Goal: Obtain resource: Download file/media

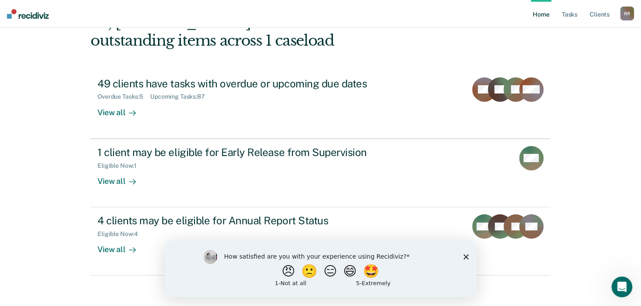
scroll to position [63, 0]
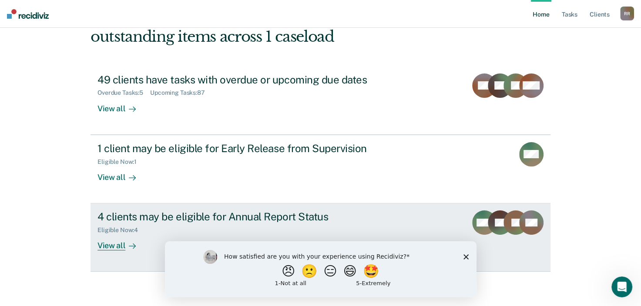
click at [110, 241] on div "View all" at bounding box center [122, 242] width 49 height 17
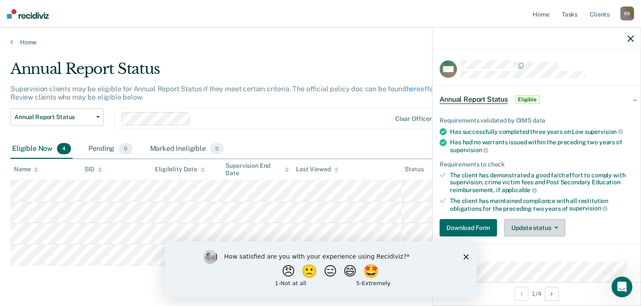
click at [542, 227] on button "Update status" at bounding box center [534, 227] width 61 height 17
click at [479, 230] on button "Download Form" at bounding box center [468, 227] width 57 height 17
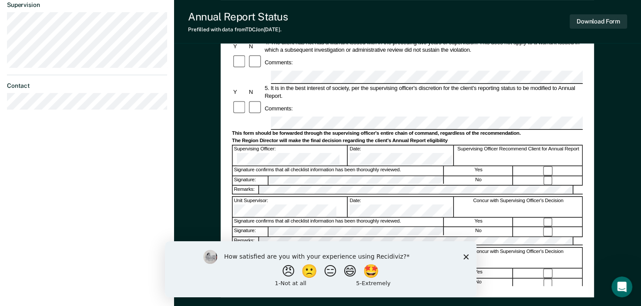
scroll to position [320, 0]
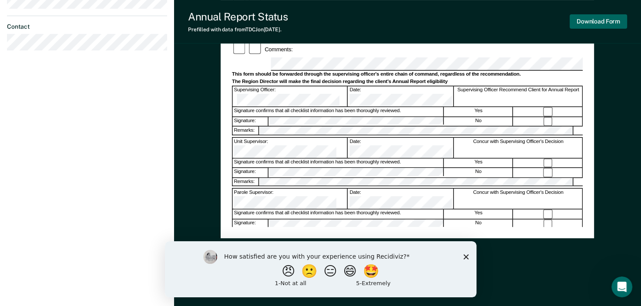
click at [618, 24] on button "Download Form" at bounding box center [598, 21] width 57 height 14
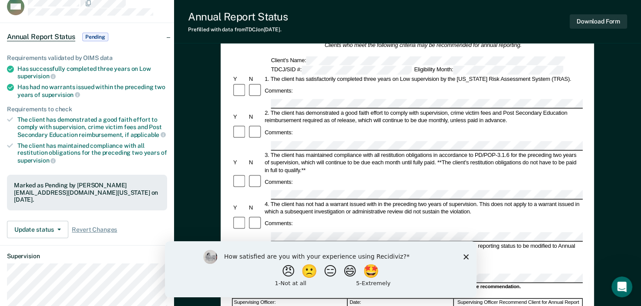
scroll to position [0, 0]
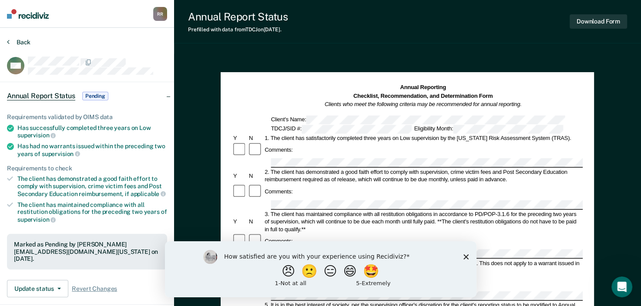
click at [28, 38] on button "Back" at bounding box center [19, 42] width 24 height 8
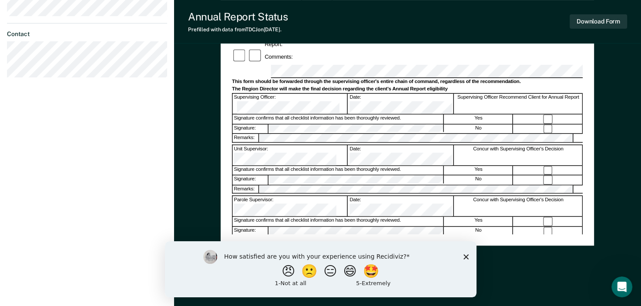
scroll to position [320, 0]
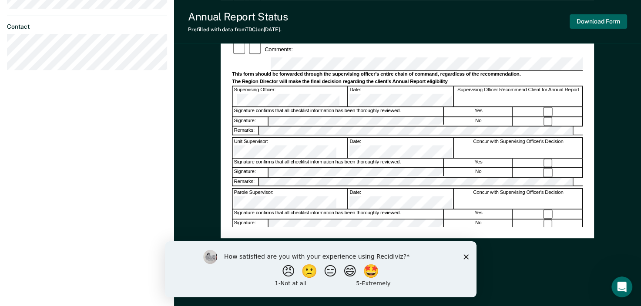
click at [609, 22] on button "Download Form" at bounding box center [598, 21] width 57 height 14
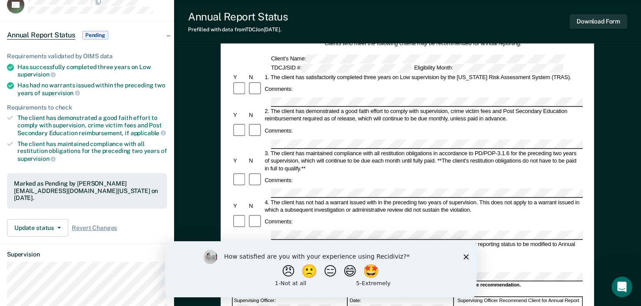
scroll to position [0, 0]
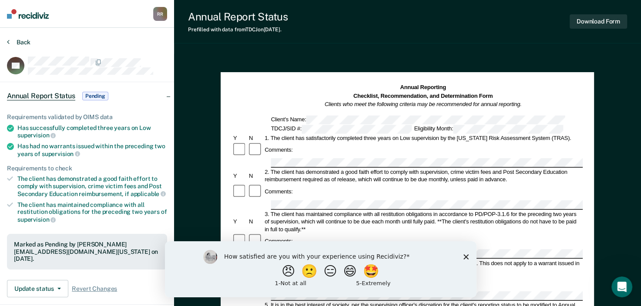
click at [29, 43] on button "Back" at bounding box center [19, 42] width 24 height 8
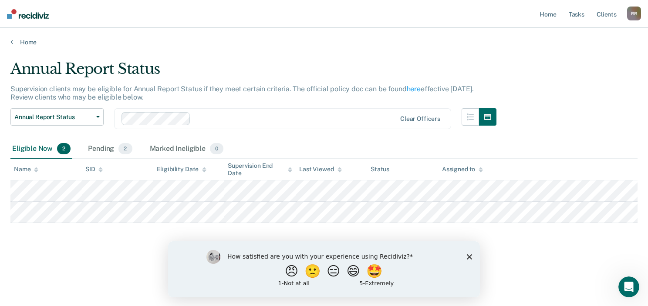
click at [515, 210] on tbody at bounding box center [323, 202] width 627 height 43
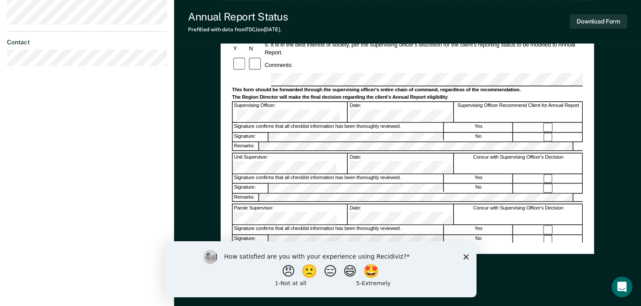
scroll to position [320, 0]
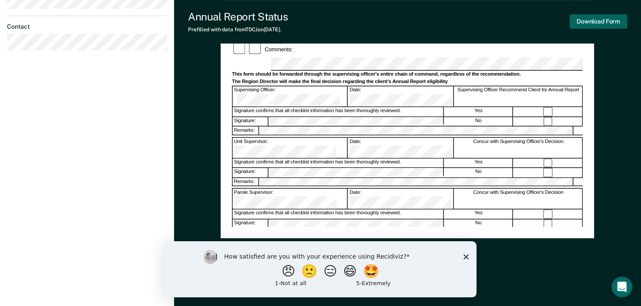
click at [594, 20] on button "Download Form" at bounding box center [598, 21] width 57 height 14
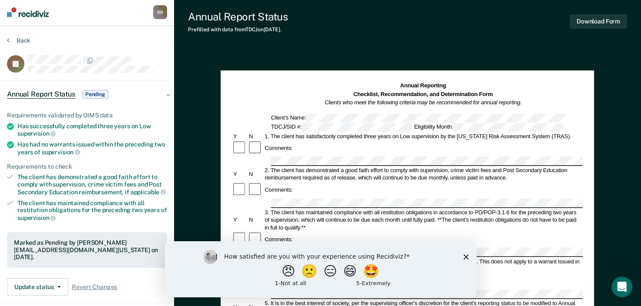
scroll to position [0, 0]
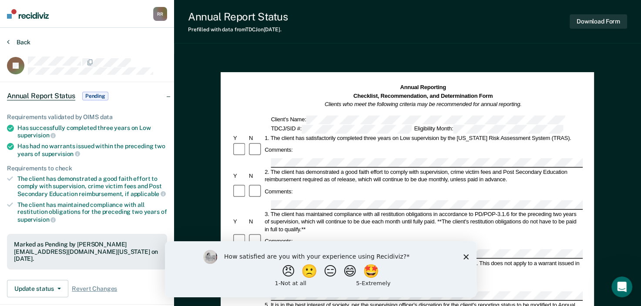
click at [22, 44] on button "Back" at bounding box center [19, 42] width 24 height 8
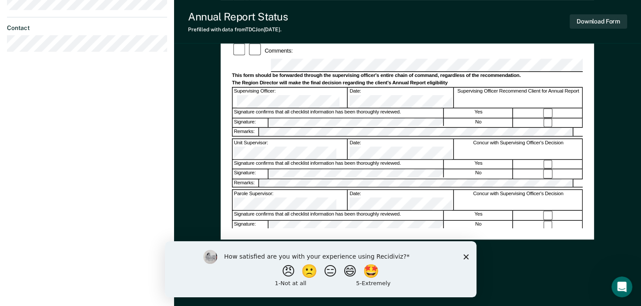
scroll to position [320, 0]
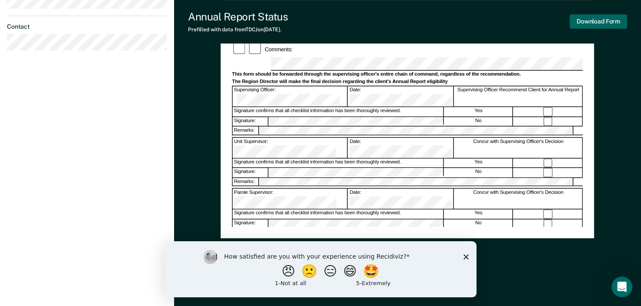
click at [582, 18] on button "Download Form" at bounding box center [598, 21] width 57 height 14
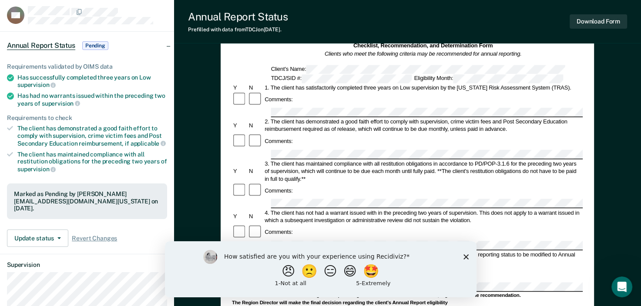
scroll to position [0, 0]
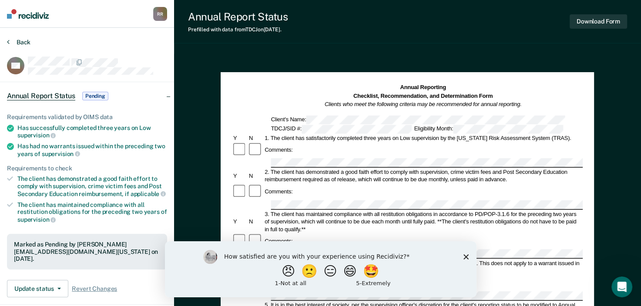
click at [8, 40] on icon at bounding box center [8, 41] width 3 height 7
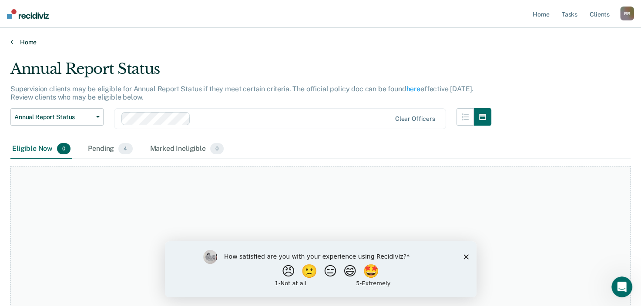
click at [31, 40] on link "Home" at bounding box center [320, 42] width 620 height 8
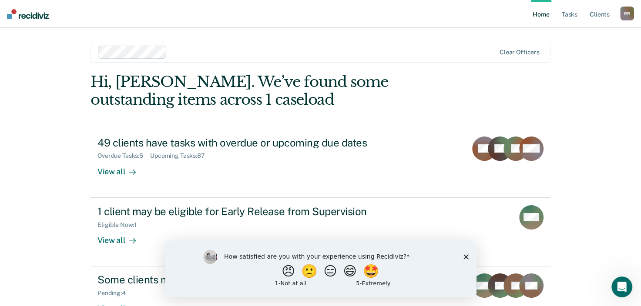
scroll to position [63, 0]
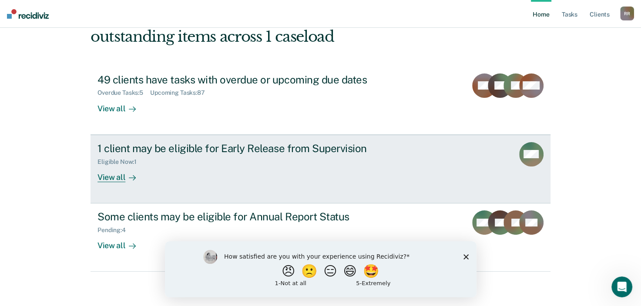
click at [107, 177] on div "View all" at bounding box center [122, 173] width 49 height 17
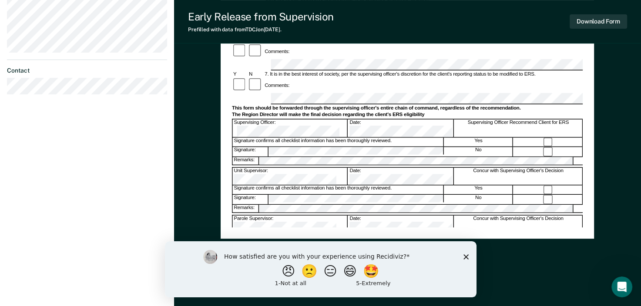
scroll to position [320, 0]
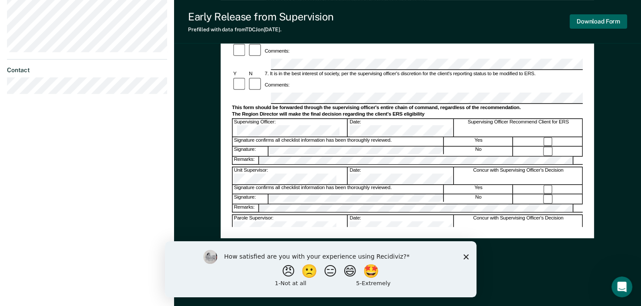
click at [608, 23] on button "Download Form" at bounding box center [598, 21] width 57 height 14
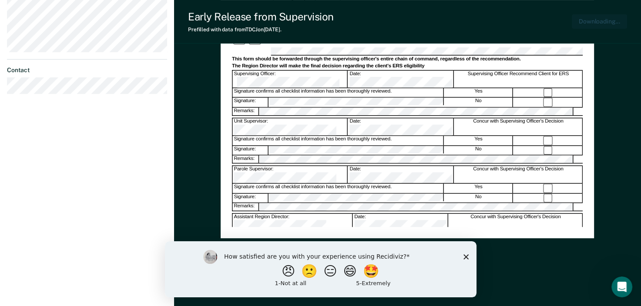
scroll to position [0, 0]
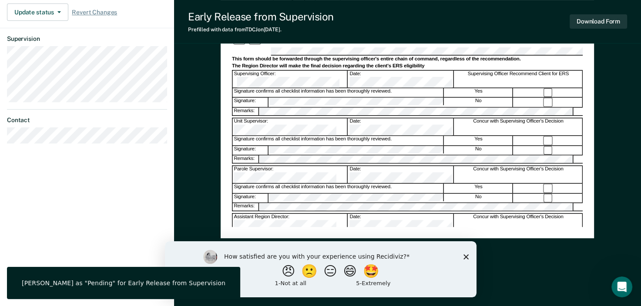
click at [464, 256] on polygon "Close survey" at bounding box center [465, 256] width 5 height 5
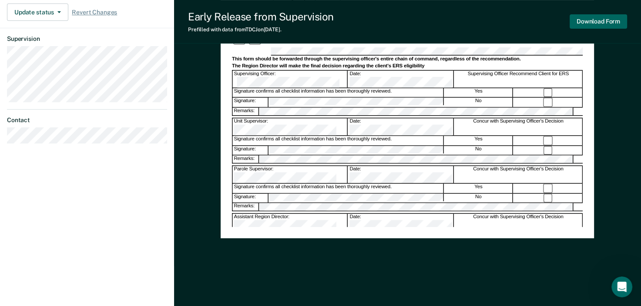
click at [587, 20] on button "Download Form" at bounding box center [598, 21] width 57 height 14
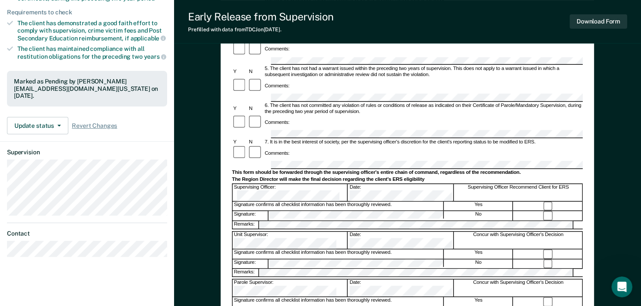
scroll to position [16, 0]
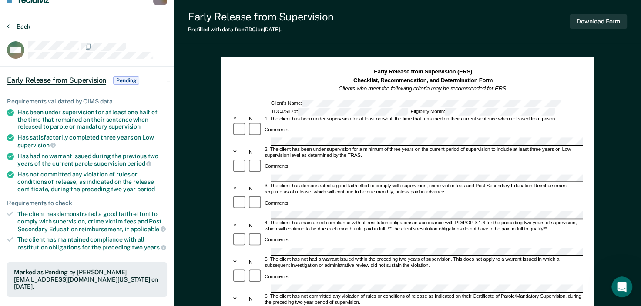
click at [20, 27] on button "Back" at bounding box center [19, 27] width 24 height 8
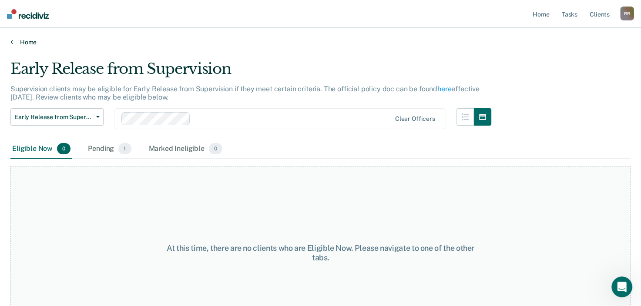
click at [24, 42] on link "Home" at bounding box center [320, 42] width 620 height 8
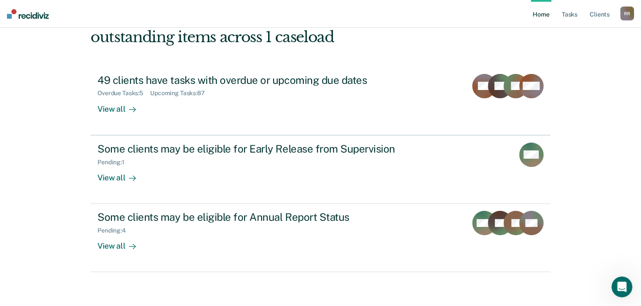
scroll to position [63, 0]
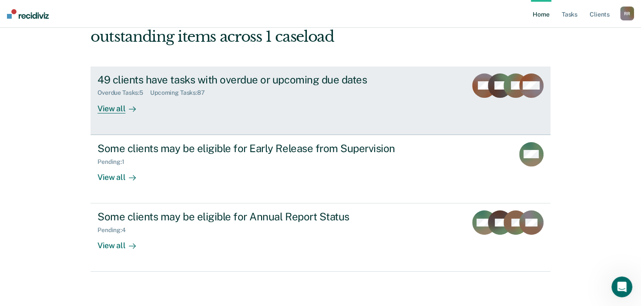
click at [112, 108] on div "View all" at bounding box center [122, 105] width 49 height 17
